Goal: Communication & Community: Participate in discussion

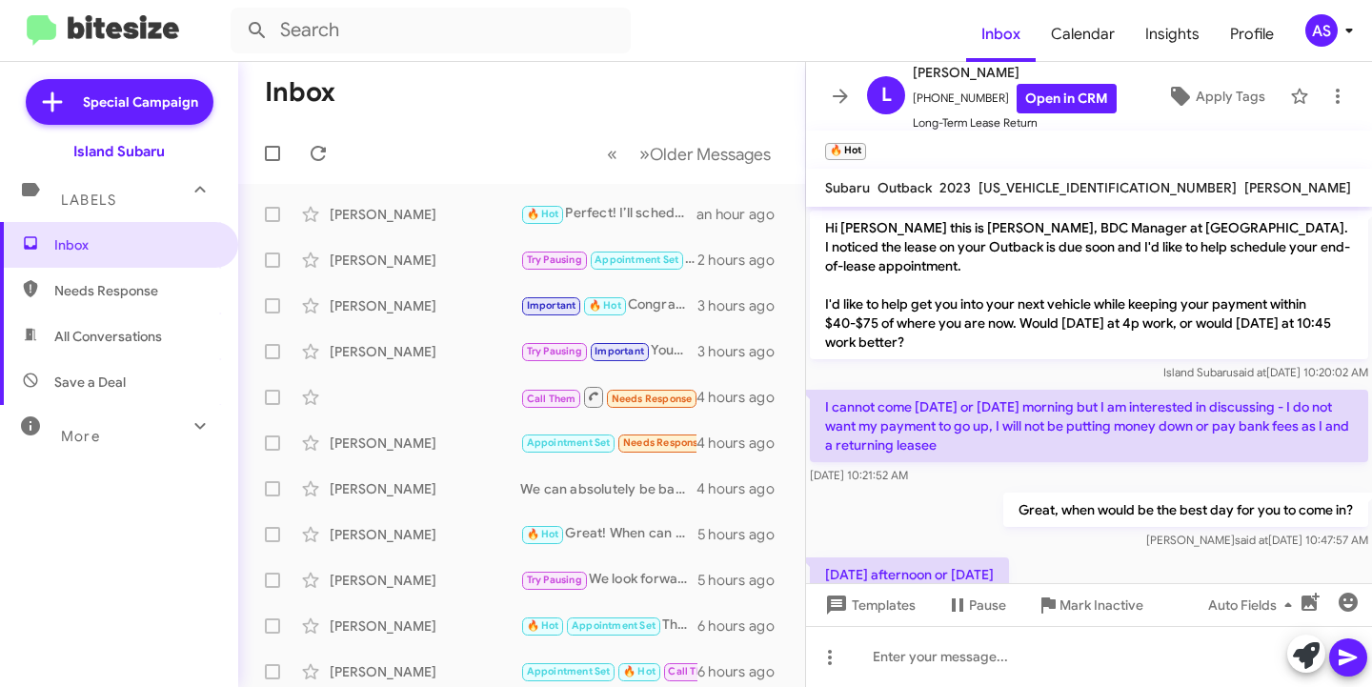
scroll to position [244, 0]
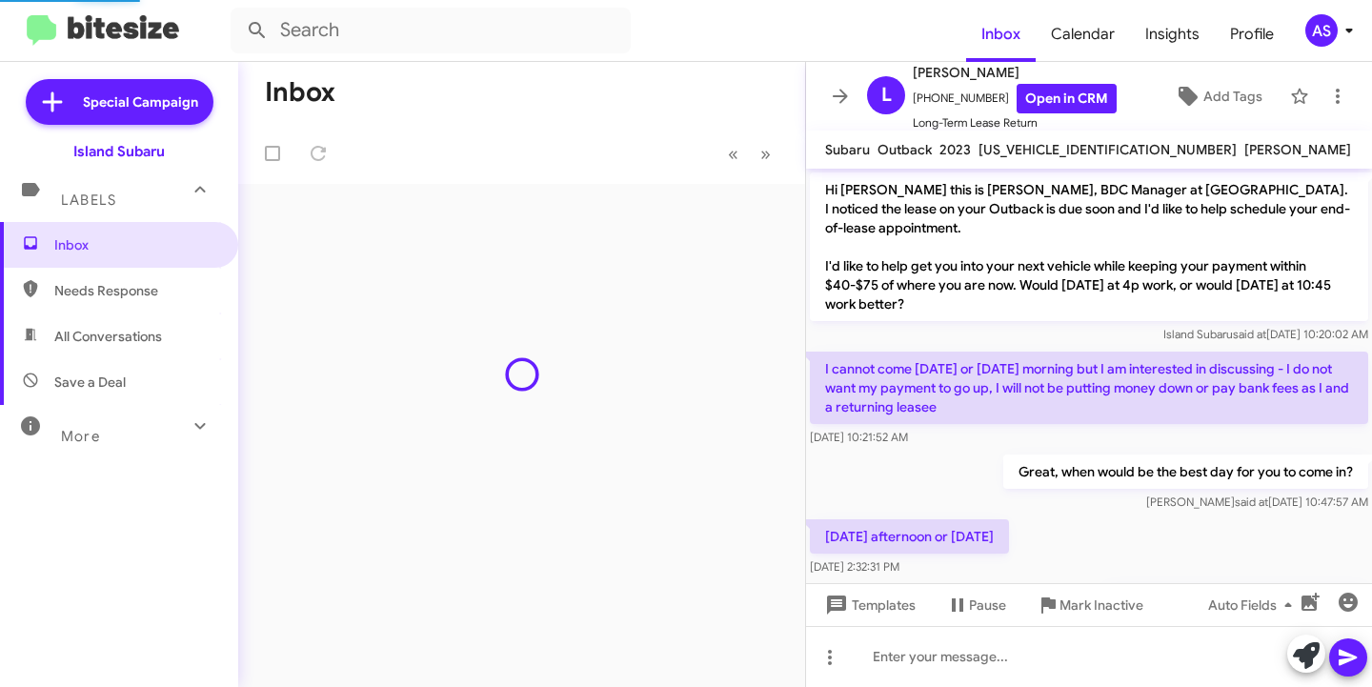
scroll to position [244, 0]
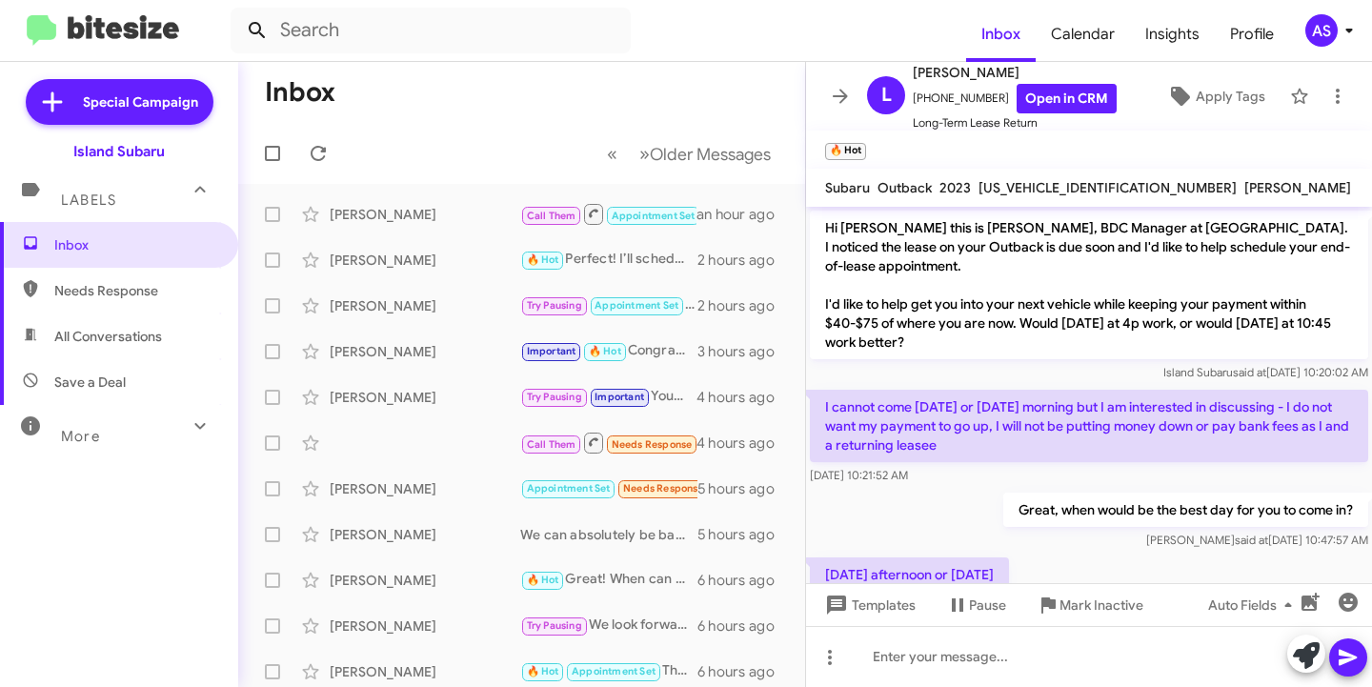
scroll to position [282, 0]
